Goal: Check status: Check status

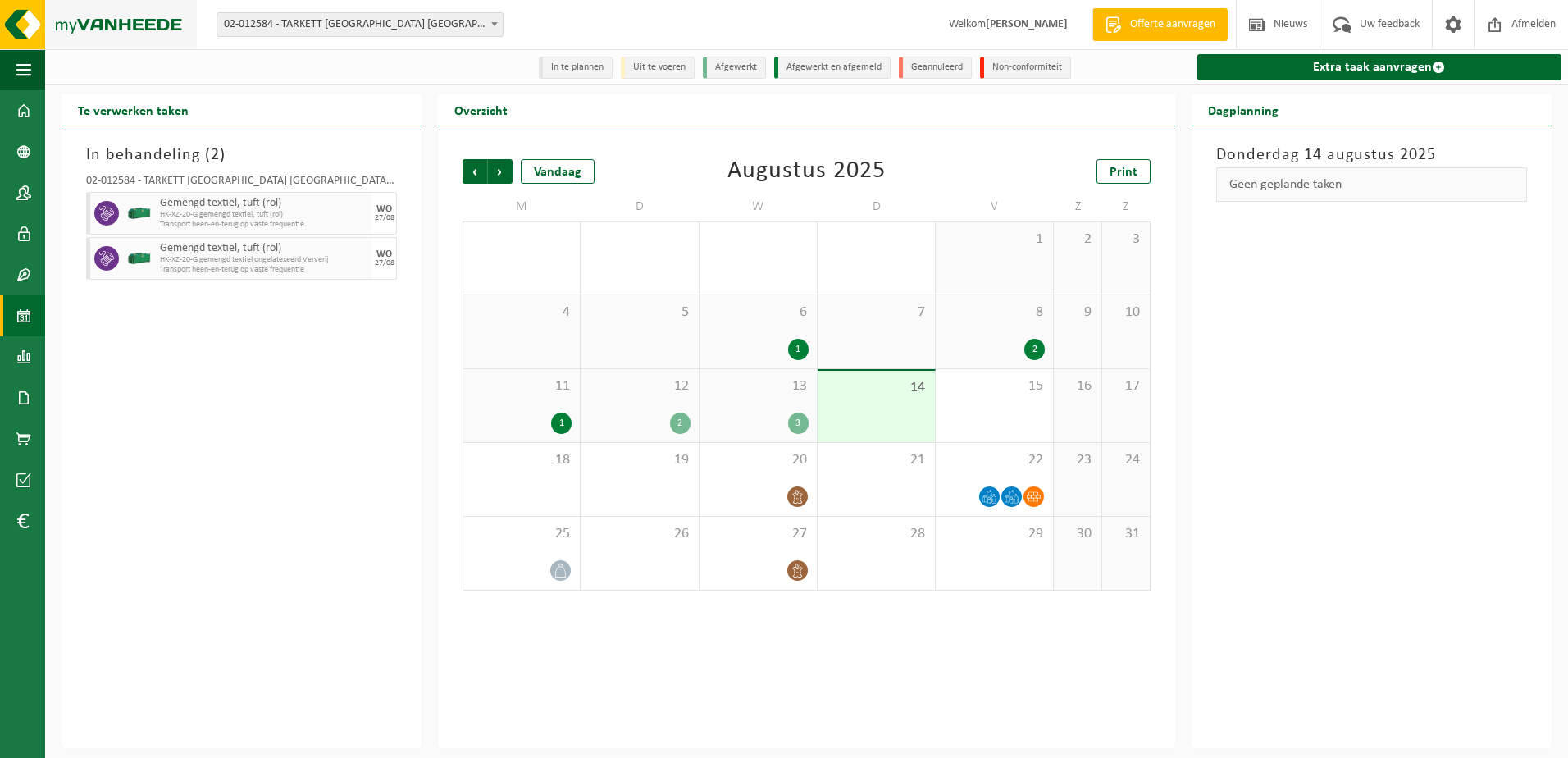
click at [98, 22] on img at bounding box center [98, 25] width 197 height 49
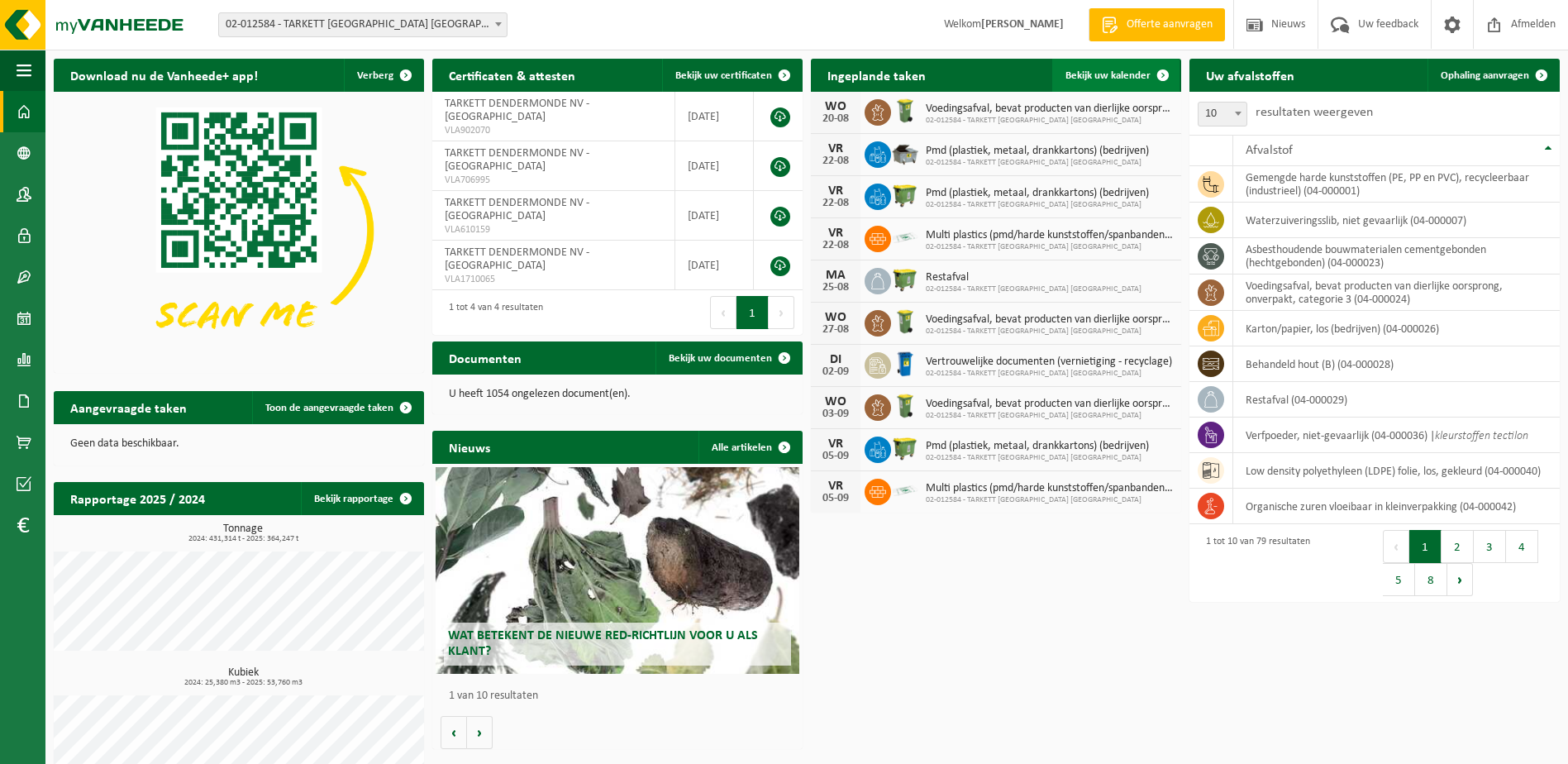
click at [1121, 85] on link "Bekijk uw kalender" at bounding box center [1115, 75] width 127 height 33
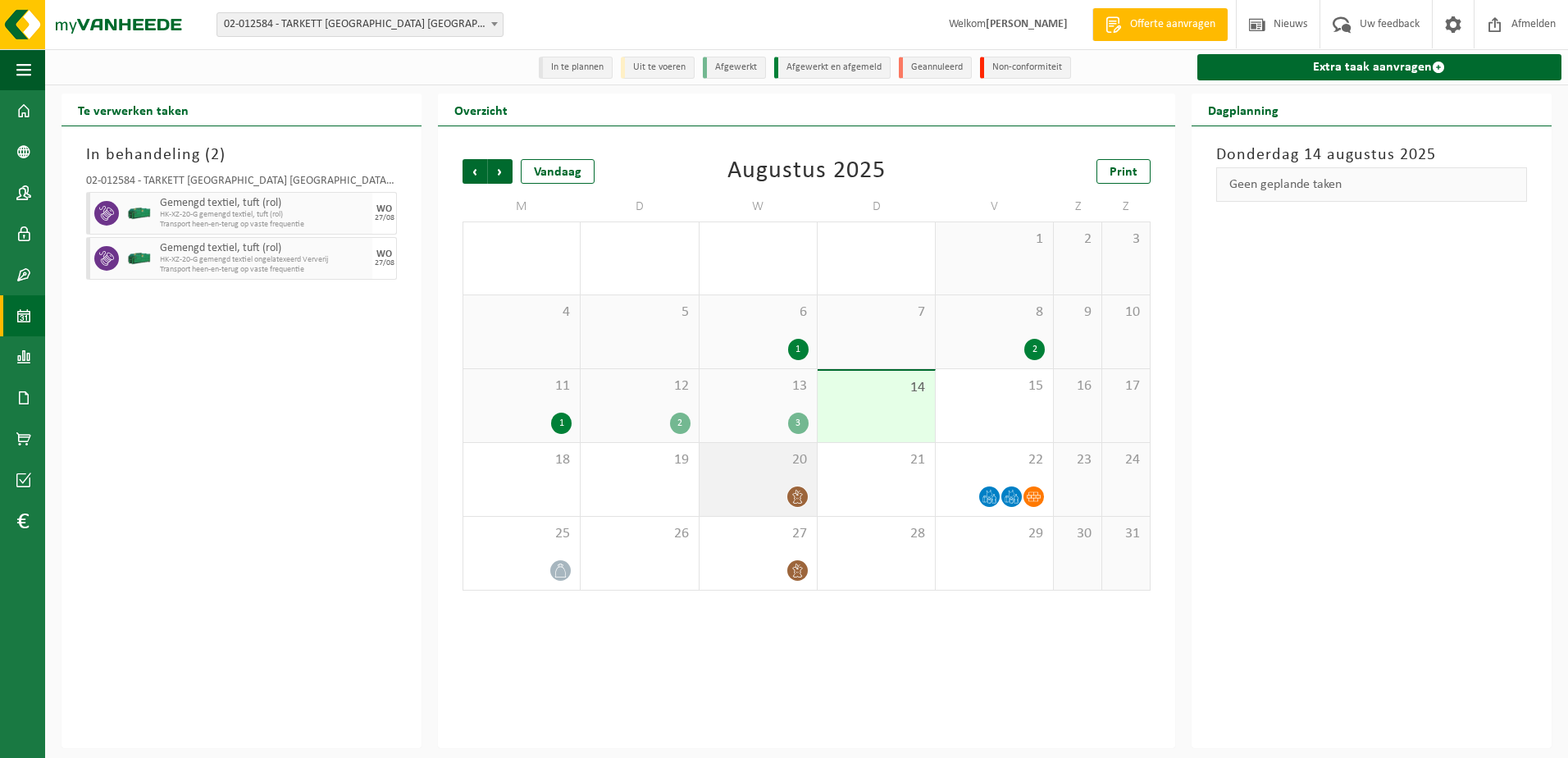
click at [763, 467] on span "20" at bounding box center [758, 460] width 101 height 18
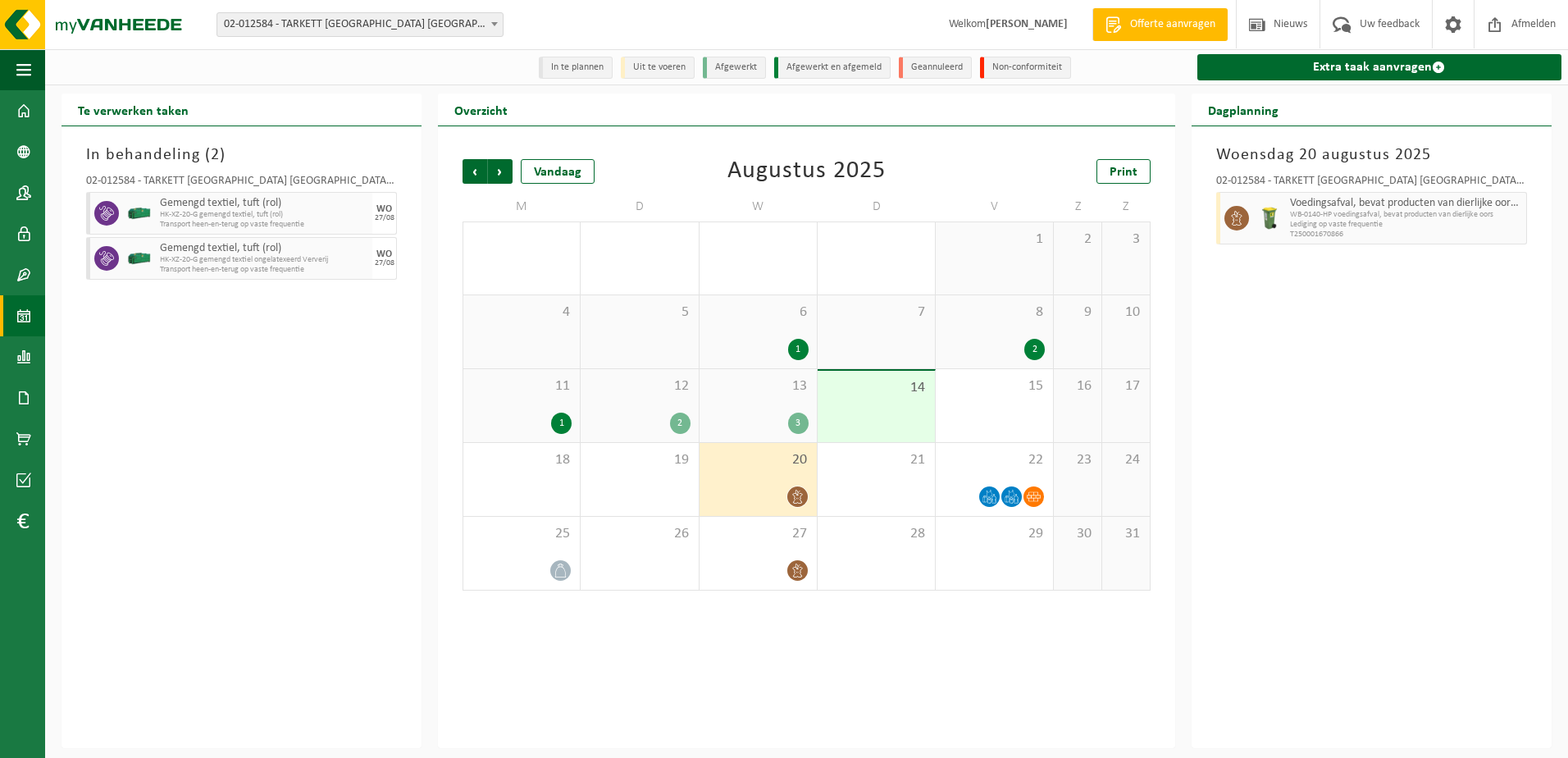
click at [755, 414] on div "3" at bounding box center [758, 423] width 101 height 21
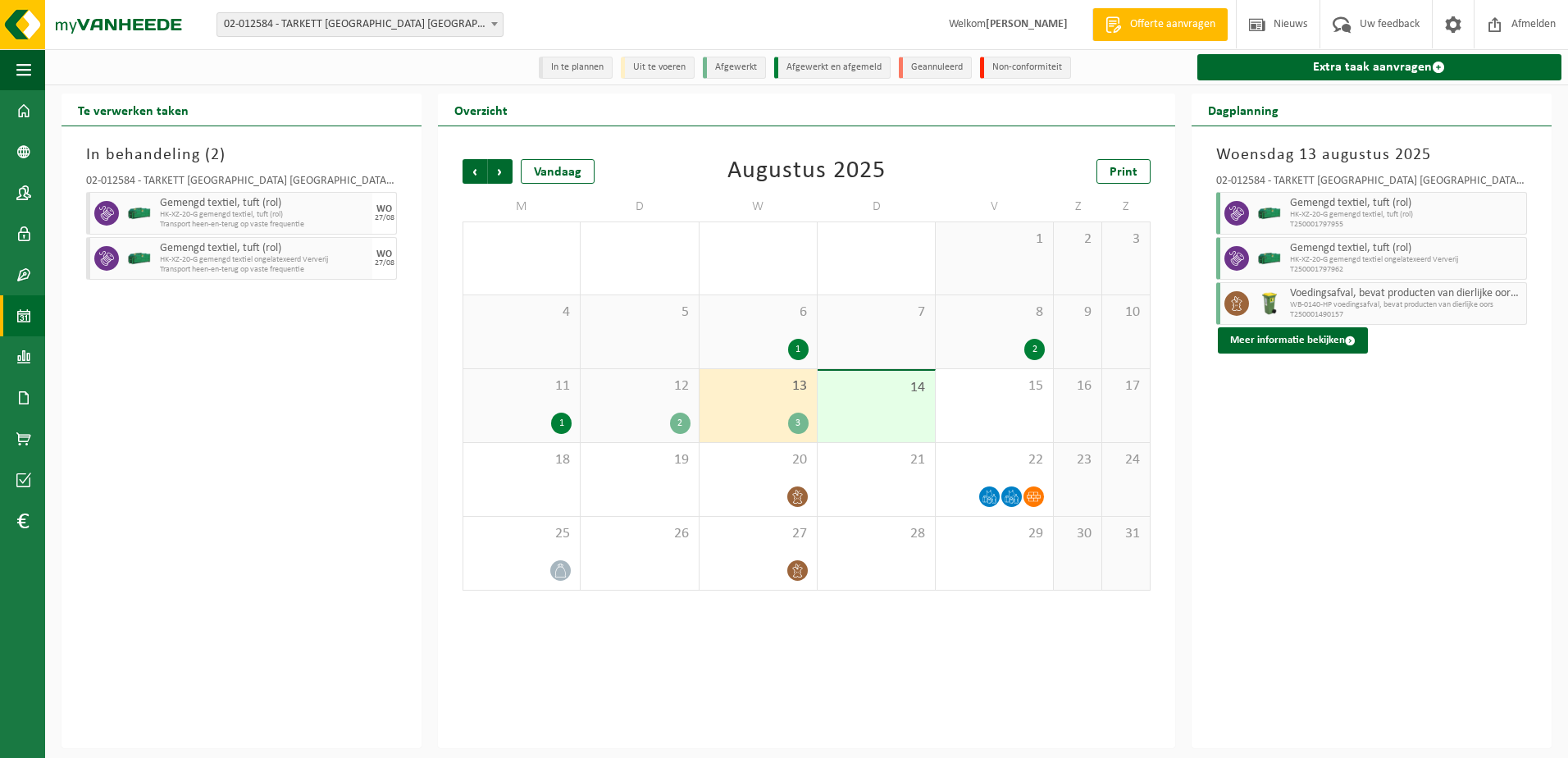
click at [906, 401] on div "14" at bounding box center [876, 406] width 117 height 71
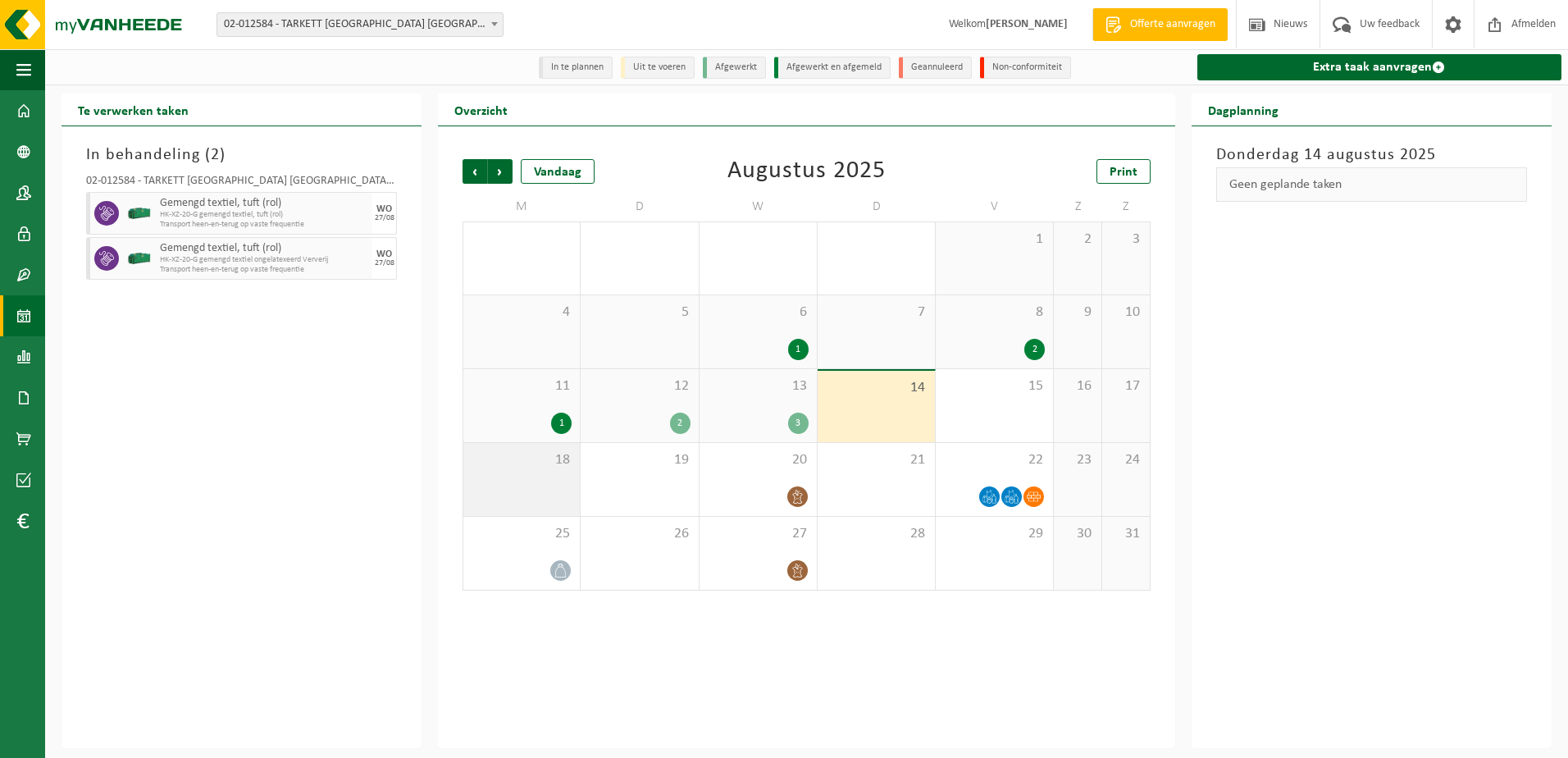
click at [542, 473] on div "18" at bounding box center [521, 479] width 116 height 73
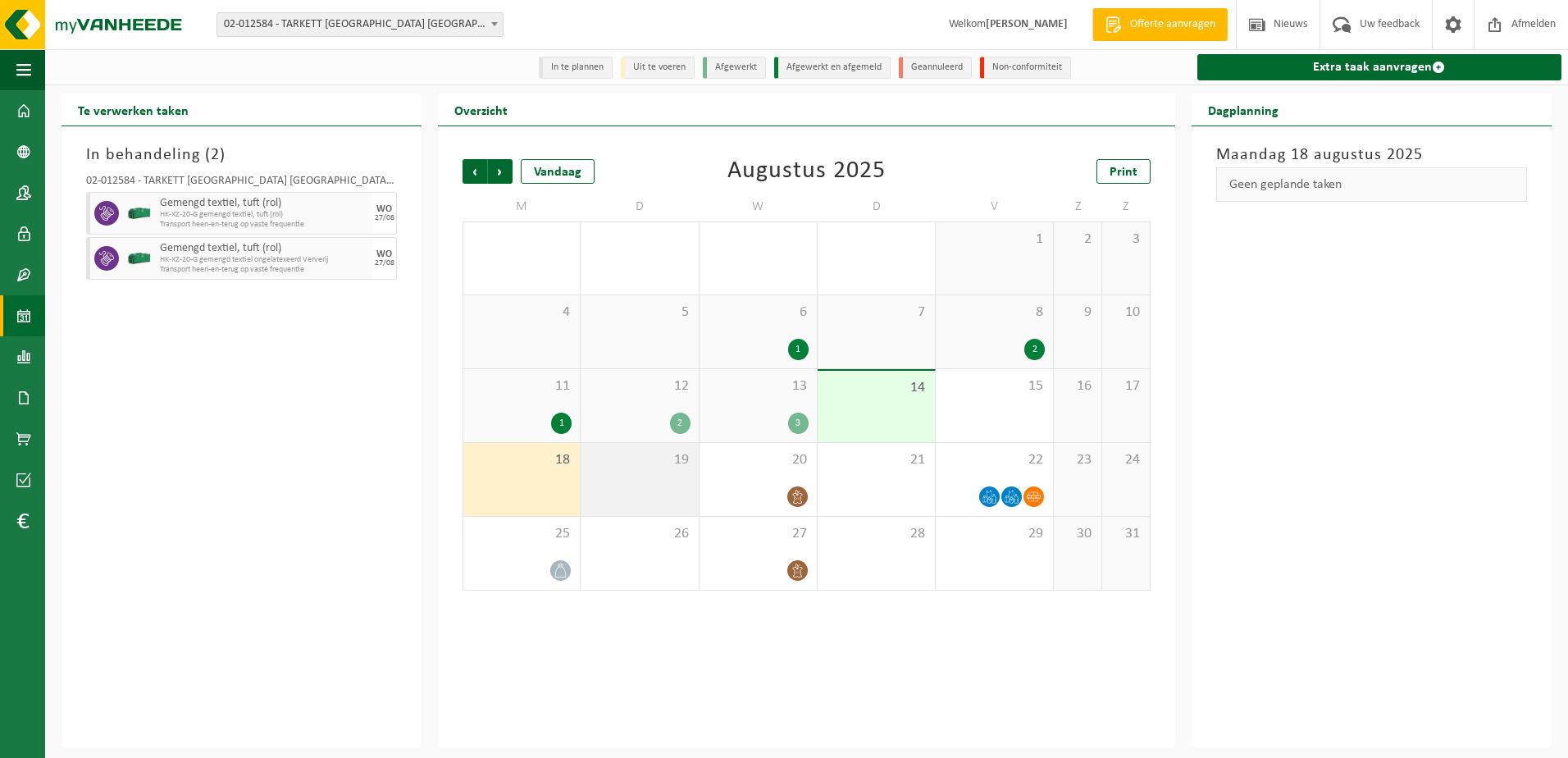
click at [635, 477] on div "19" at bounding box center [639, 479] width 117 height 73
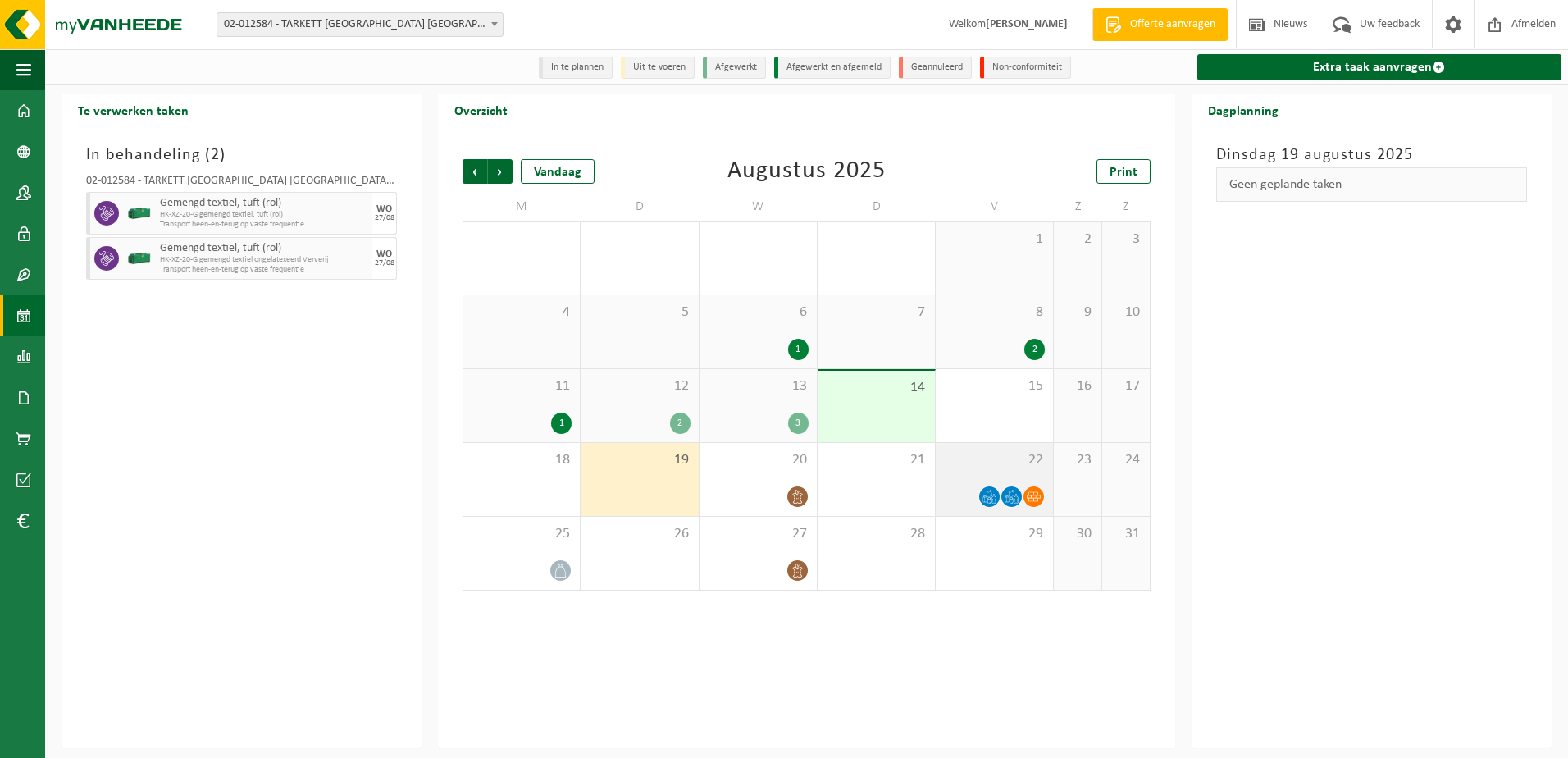
click at [963, 476] on div "22" at bounding box center [995, 479] width 117 height 73
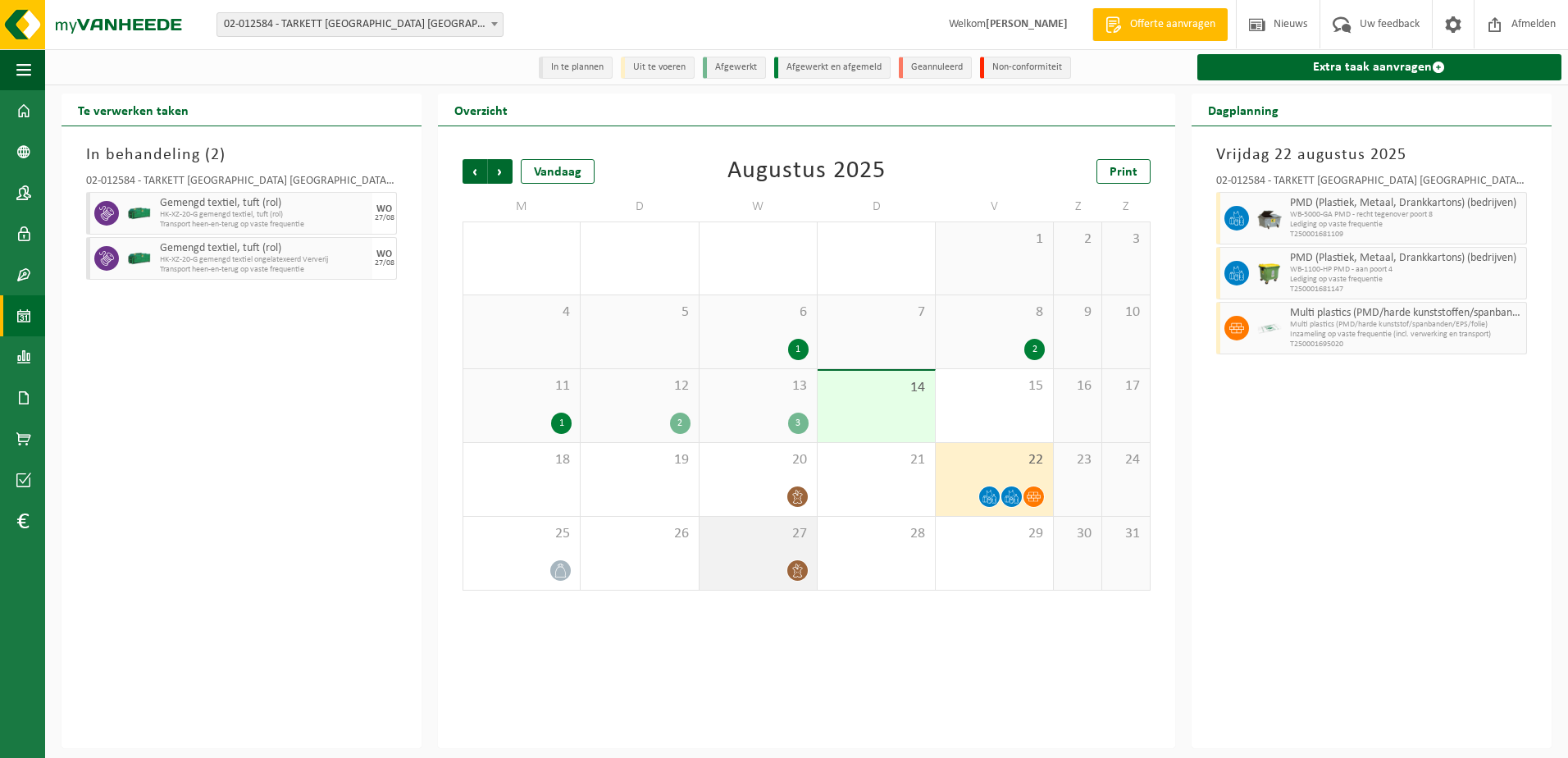
click at [769, 552] on div "27" at bounding box center [758, 553] width 117 height 73
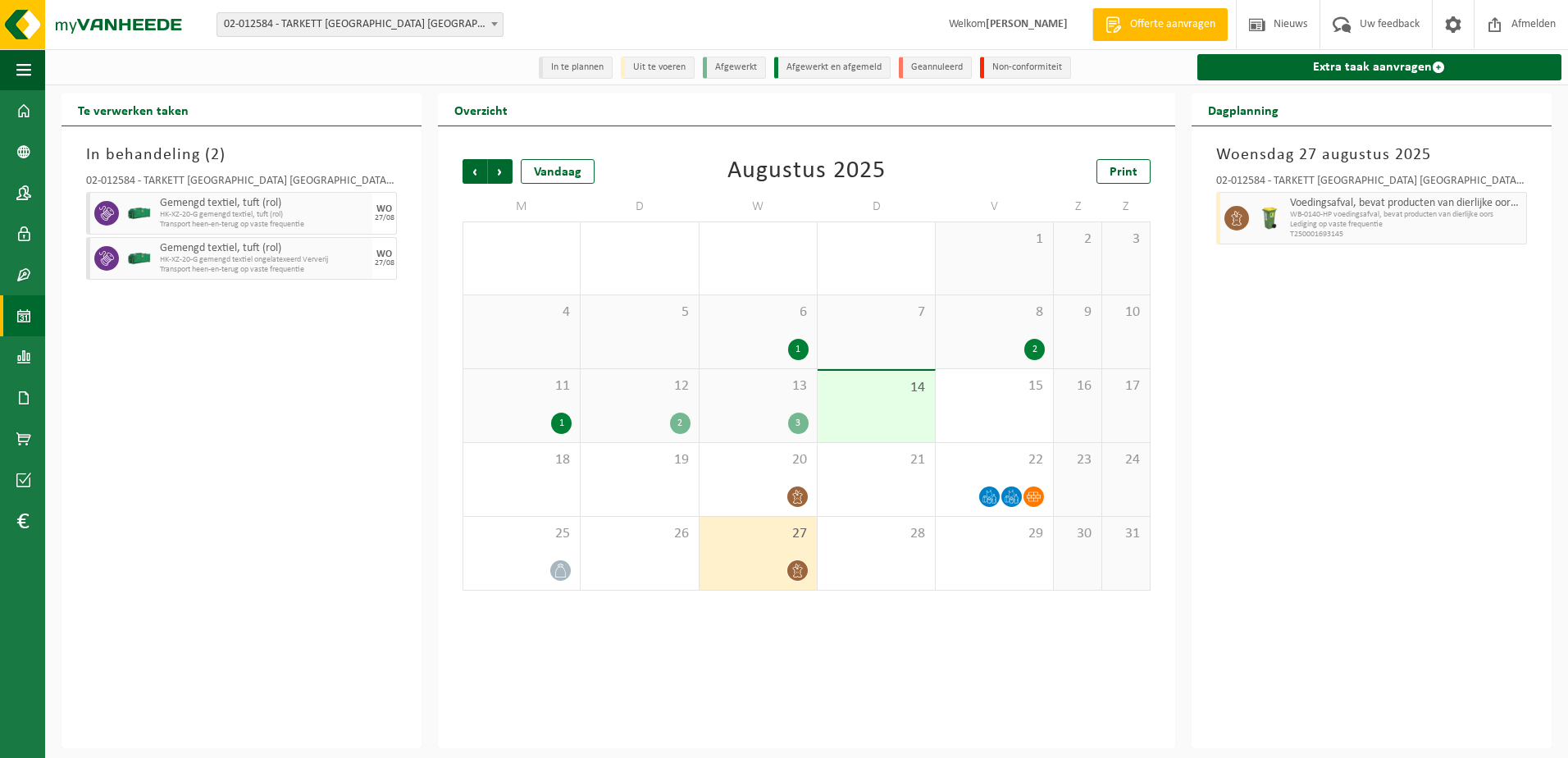
click at [353, 608] on div "In behandeling ( 2 ) 02-012584 - TARKETT [GEOGRAPHIC_DATA] NV - [GEOGRAPHIC_DAT…" at bounding box center [242, 437] width 360 height 621
